Goal: Information Seeking & Learning: Learn about a topic

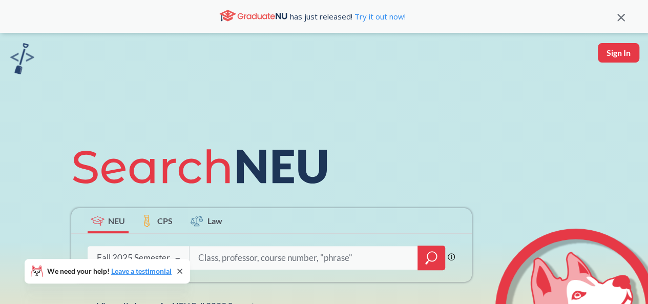
click at [350, 67] on div "NEU CPS Law Phrase search guarantees the exact search appears in the results. E…" at bounding box center [324, 225] width 648 height 384
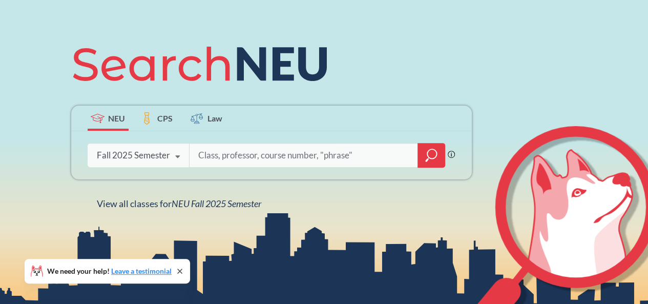
scroll to position [103, 0]
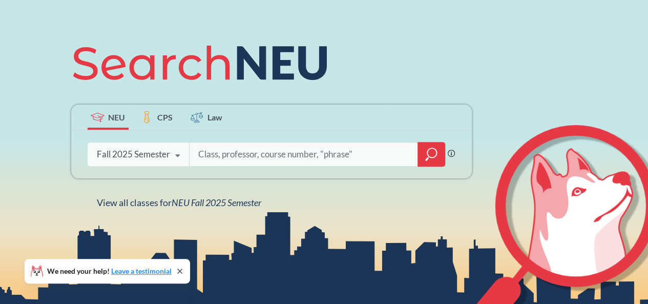
click at [245, 161] on input "search" at bounding box center [303, 154] width 213 height 22
type input "c"
type input "l"
type input "introduction to sustainable"
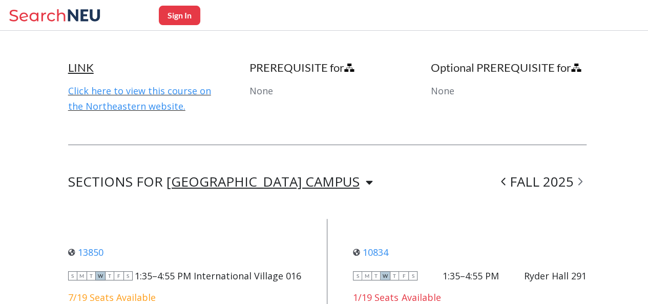
scroll to position [559, 0]
